Goal: Task Accomplishment & Management: Manage account settings

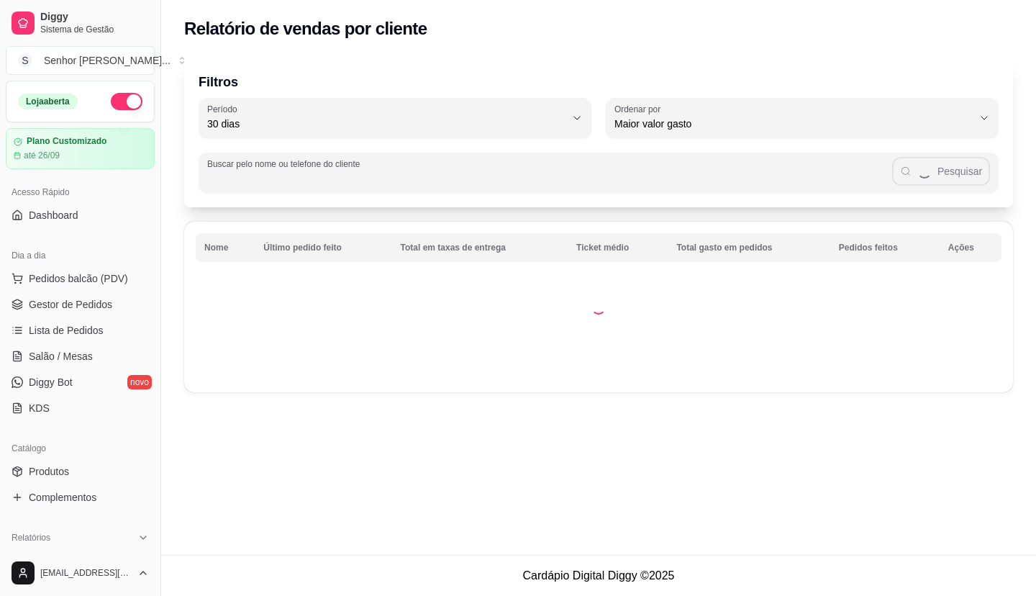
select select "30"
select select "HIGHEST_TOTAL_SPENT_WITH_ORDERS"
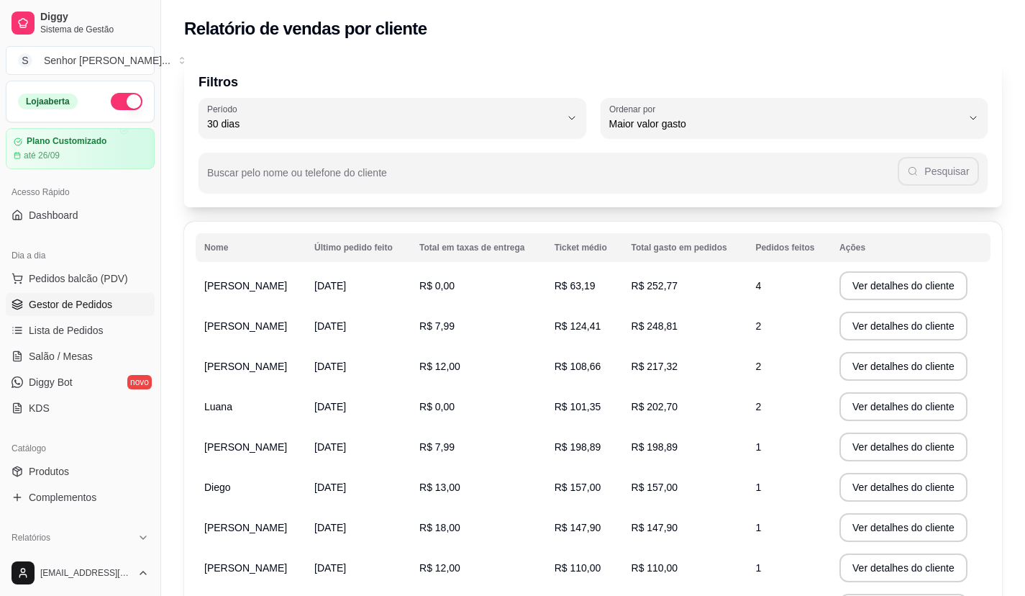
click at [60, 306] on span "Gestor de Pedidos" at bounding box center [70, 304] width 83 height 14
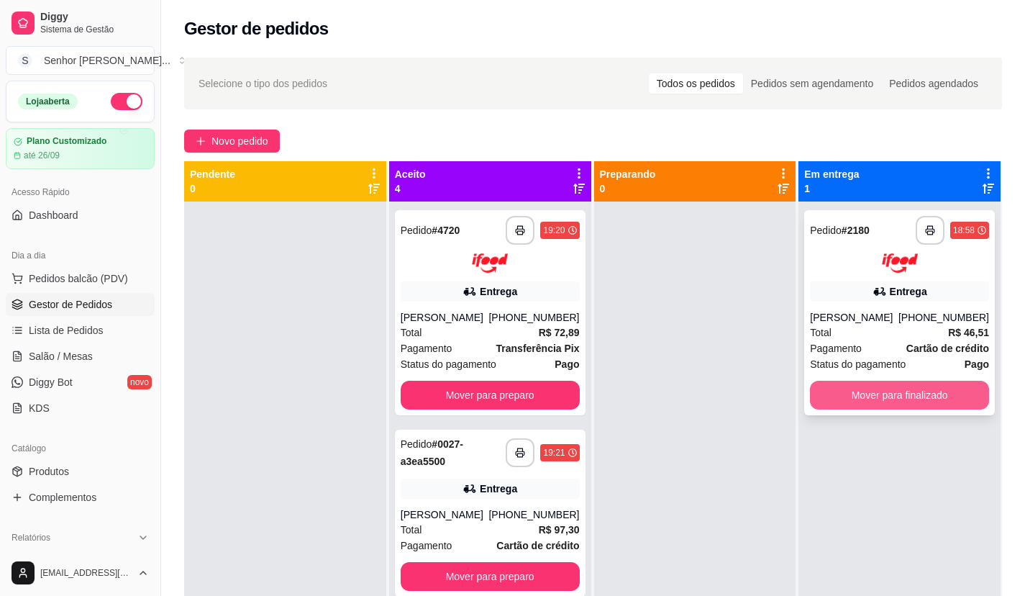
click at [927, 391] on button "Mover para finalizado" at bounding box center [899, 395] width 179 height 29
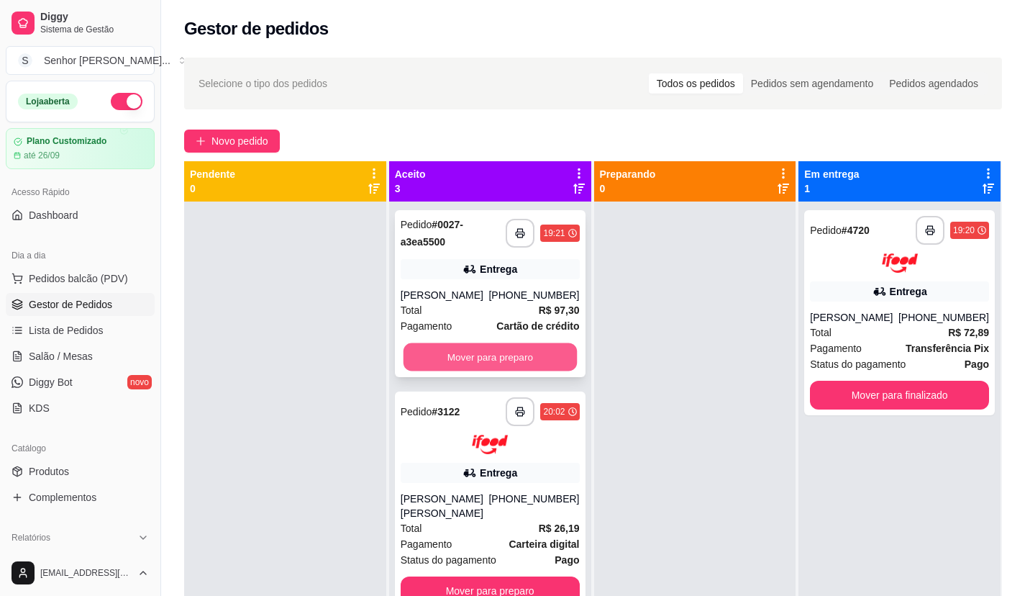
click at [537, 355] on button "Mover para preparo" at bounding box center [489, 357] width 173 height 28
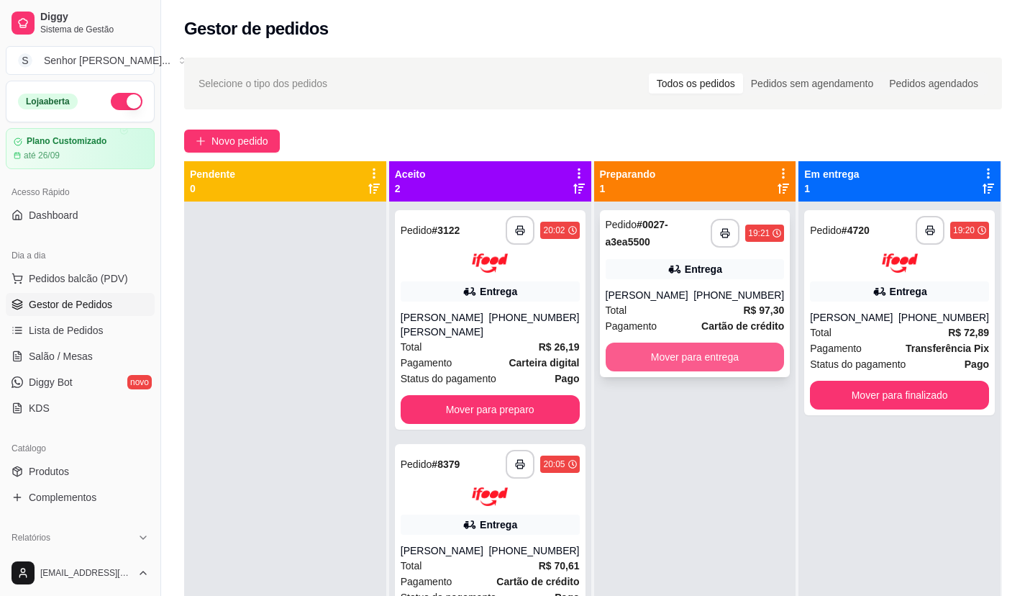
click at [639, 355] on button "Mover para entrega" at bounding box center [695, 356] width 179 height 29
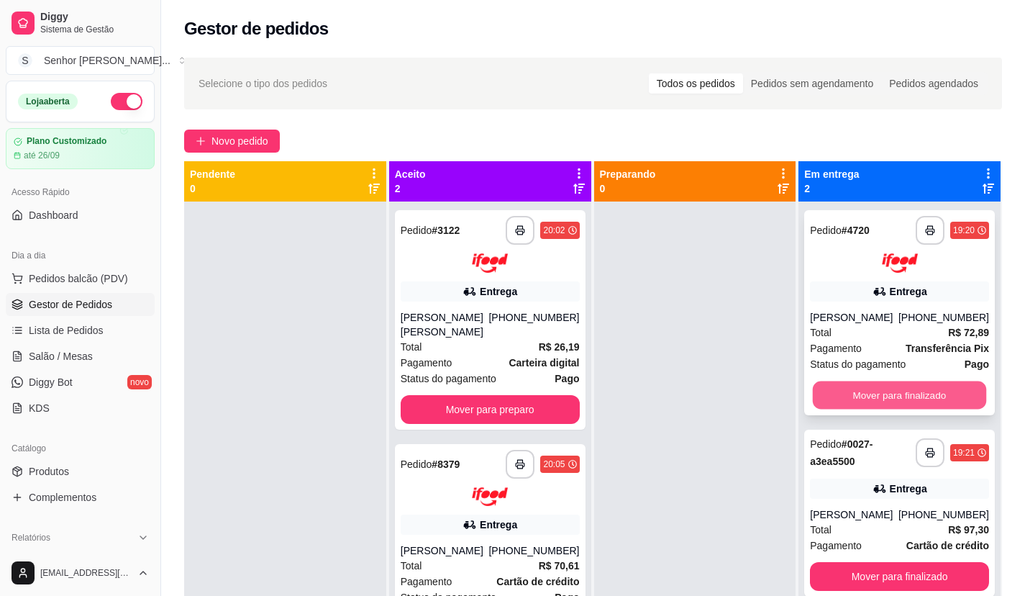
click at [836, 388] on button "Mover para finalizado" at bounding box center [899, 395] width 173 height 28
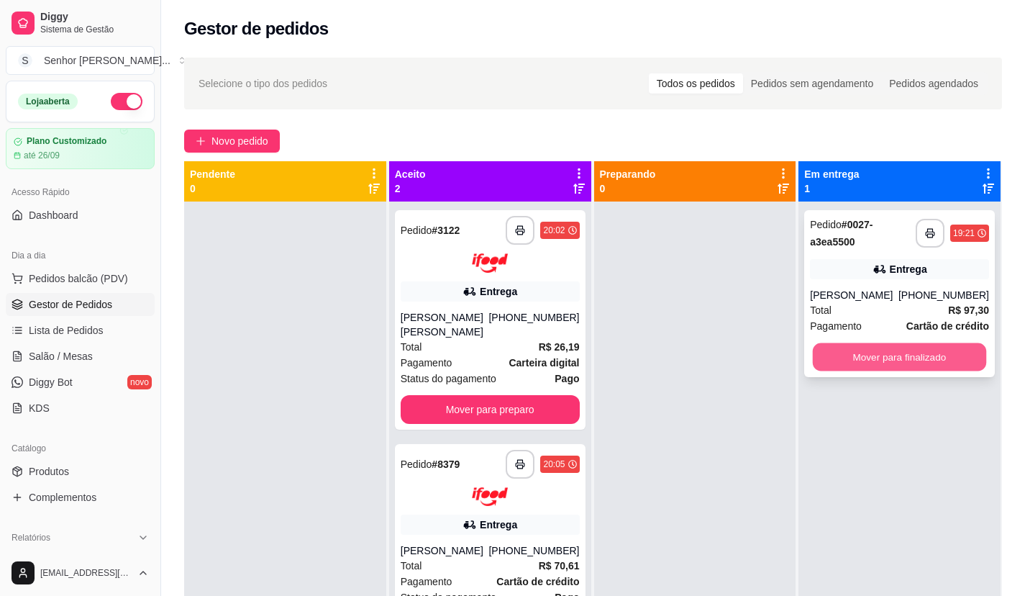
click at [839, 358] on button "Mover para finalizado" at bounding box center [899, 357] width 173 height 28
